Goal: Obtain resource: Obtain resource

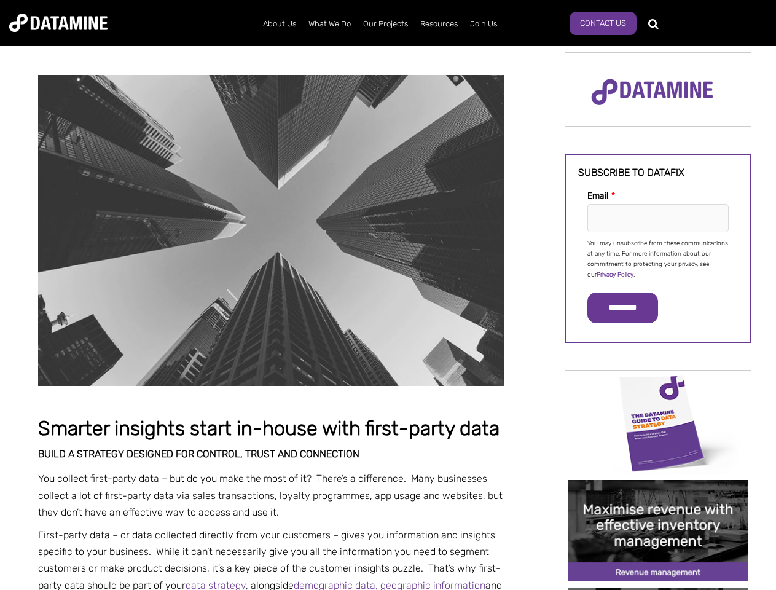
click at [658, 258] on p "You may unsubscribe from these communications at any time. For more information…" at bounding box center [657, 259] width 141 height 42
click at [630, 308] on input "*********" at bounding box center [622, 307] width 71 height 31
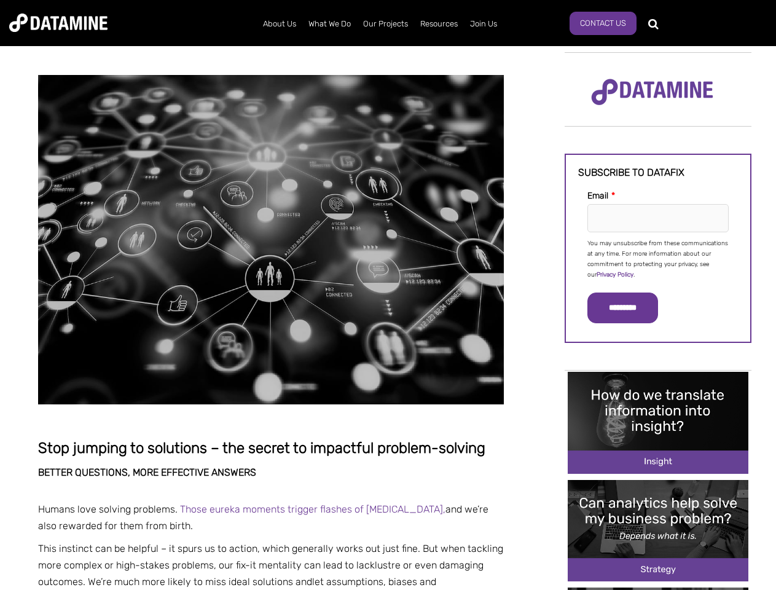
click at [658, 258] on p "You may unsubscribe from these communications at any time. For more information…" at bounding box center [657, 259] width 141 height 42
click at [630, 308] on input "*********" at bounding box center [622, 307] width 71 height 31
